Goal: Contribute content

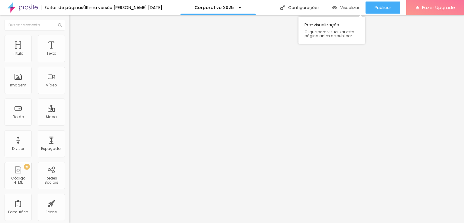
click at [356, 8] on span "Visualizar" at bounding box center [349, 7] width 19 height 5
click at [103, 52] on span at bounding box center [105, 49] width 4 height 5
click at [70, 38] on img at bounding box center [72, 37] width 5 height 5
click at [70, 41] on li "Avançado" at bounding box center [105, 44] width 70 height 6
click at [70, 35] on li "Conteúdo" at bounding box center [105, 32] width 70 height 6
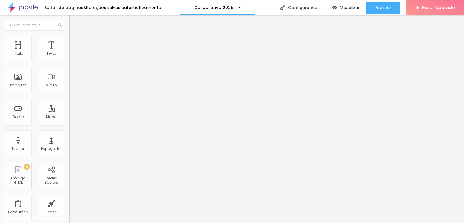
click at [103, 51] on img at bounding box center [105, 49] width 4 height 4
click at [103, 52] on span at bounding box center [105, 49] width 4 height 5
click at [74, 22] on img "button" at bounding box center [76, 22] width 5 height 5
click at [70, 52] on span "Trocar imagem" at bounding box center [86, 49] width 33 height 5
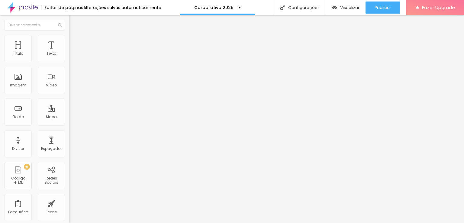
click at [103, 52] on span at bounding box center [105, 49] width 4 height 5
click at [105, 223] on div at bounding box center [232, 227] width 464 height 0
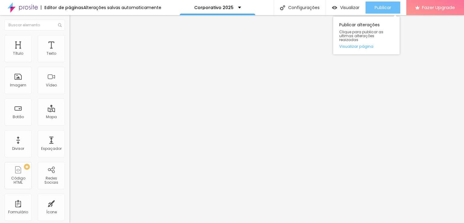
click at [377, 10] on span "Publicar" at bounding box center [383, 7] width 17 height 5
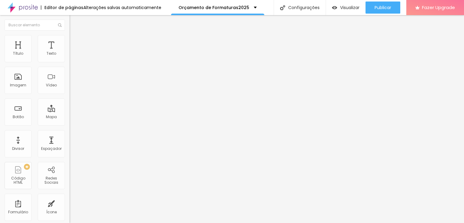
click at [70, 37] on img at bounding box center [72, 37] width 5 height 5
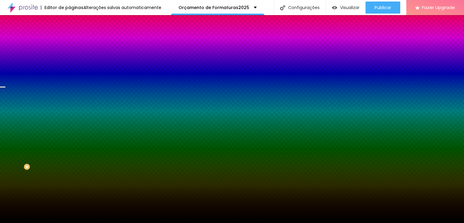
click at [103, 54] on img at bounding box center [105, 53] width 4 height 4
click at [70, 56] on span "Adicionar imagem" at bounding box center [89, 53] width 39 height 5
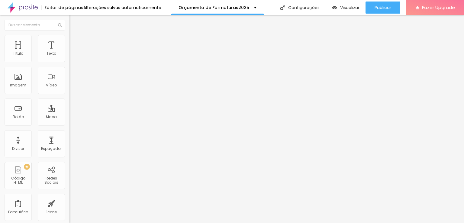
click at [75, 42] on span "Estilo" at bounding box center [79, 39] width 9 height 5
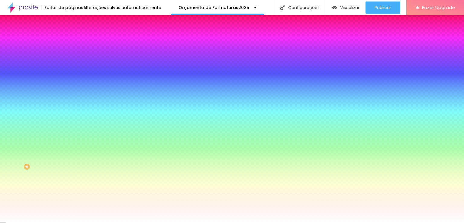
click at [70, 38] on ul "Conteúdo Estilo Avançado" at bounding box center [105, 38] width 70 height 18
click at [70, 41] on li "Avançado" at bounding box center [105, 44] width 70 height 6
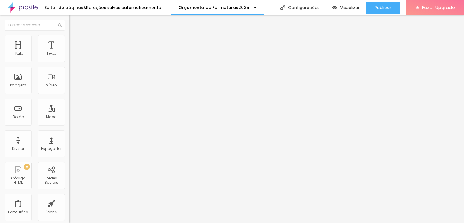
click at [74, 21] on div "Editar Coluna" at bounding box center [92, 22] width 37 height 5
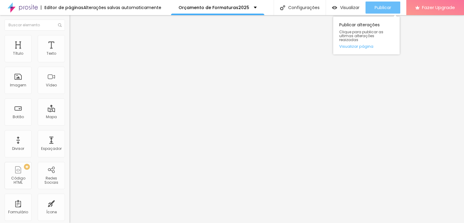
click at [370, 10] on button "Publicar" at bounding box center [383, 8] width 35 height 12
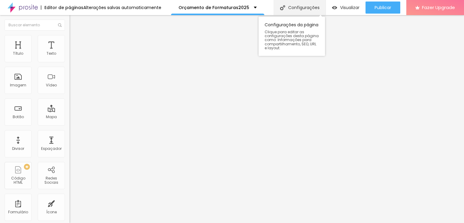
click at [317, 6] on div "Configurações" at bounding box center [300, 7] width 52 height 15
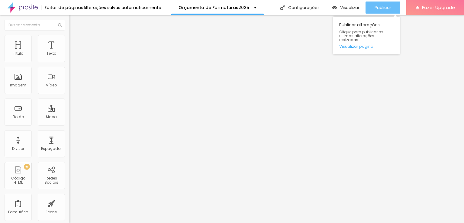
click at [382, 8] on span "Publicar" at bounding box center [383, 7] width 17 height 5
